Goal: Navigation & Orientation: Find specific page/section

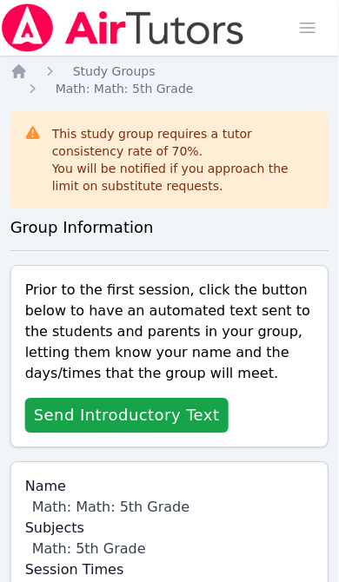
scroll to position [0, 1]
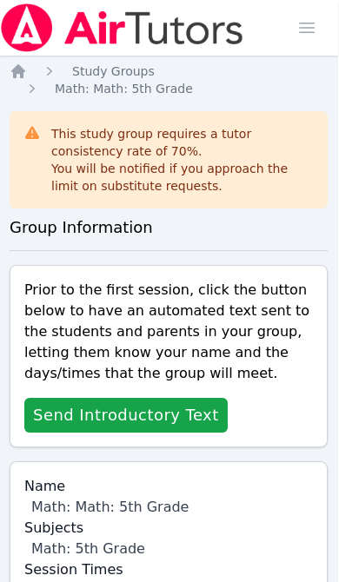
click at [304, 36] on span "button" at bounding box center [306, 28] width 38 height 38
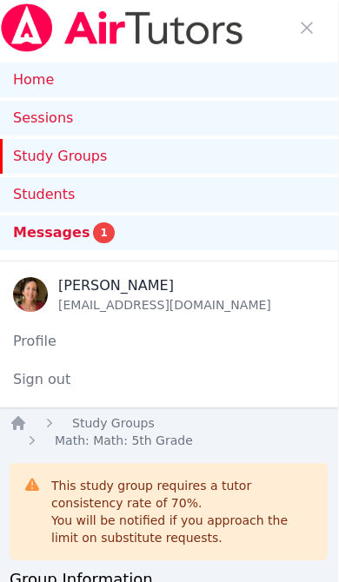
click at [225, 79] on link "Home" at bounding box center [168, 80] width 339 height 35
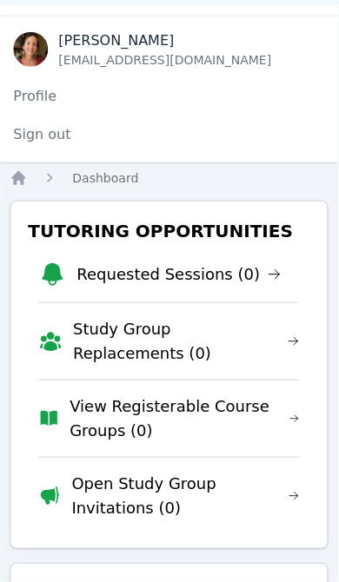
scroll to position [246, 1]
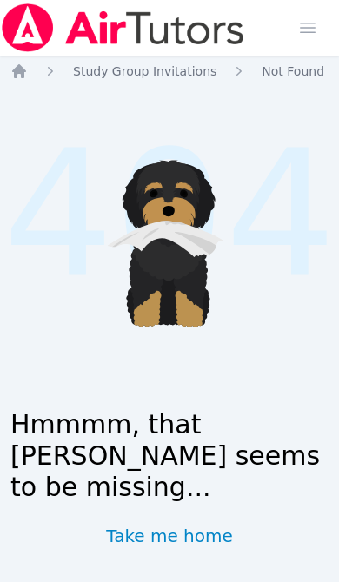
click at [27, 67] on icon "Breadcrumb" at bounding box center [18, 71] width 17 height 17
